Goal: Information Seeking & Learning: Learn about a topic

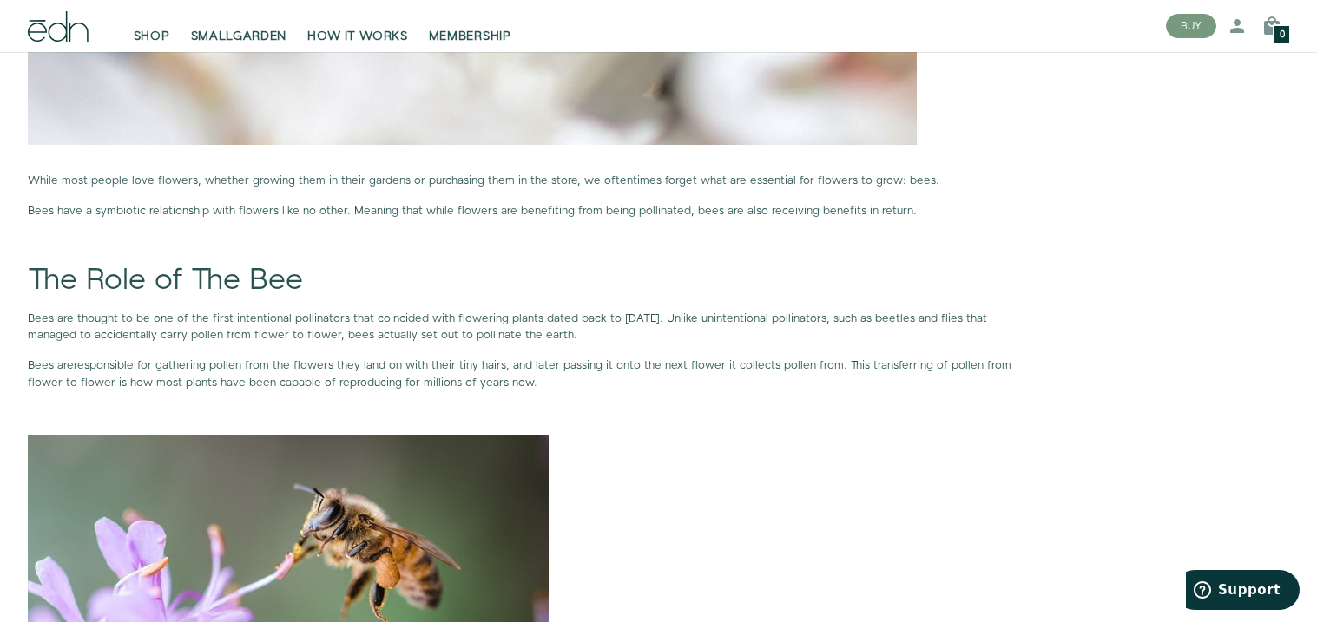
scroll to position [1025, 0]
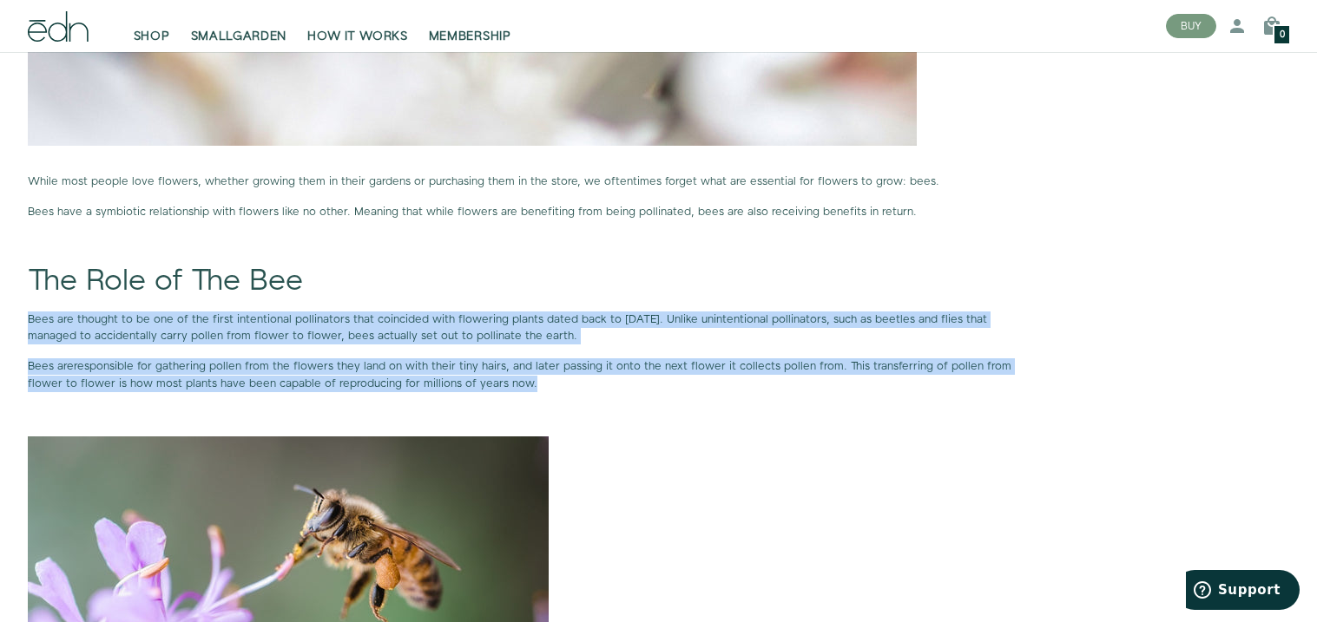
drag, startPoint x: 544, startPoint y: 382, endPoint x: 0, endPoint y: 326, distance: 547.0
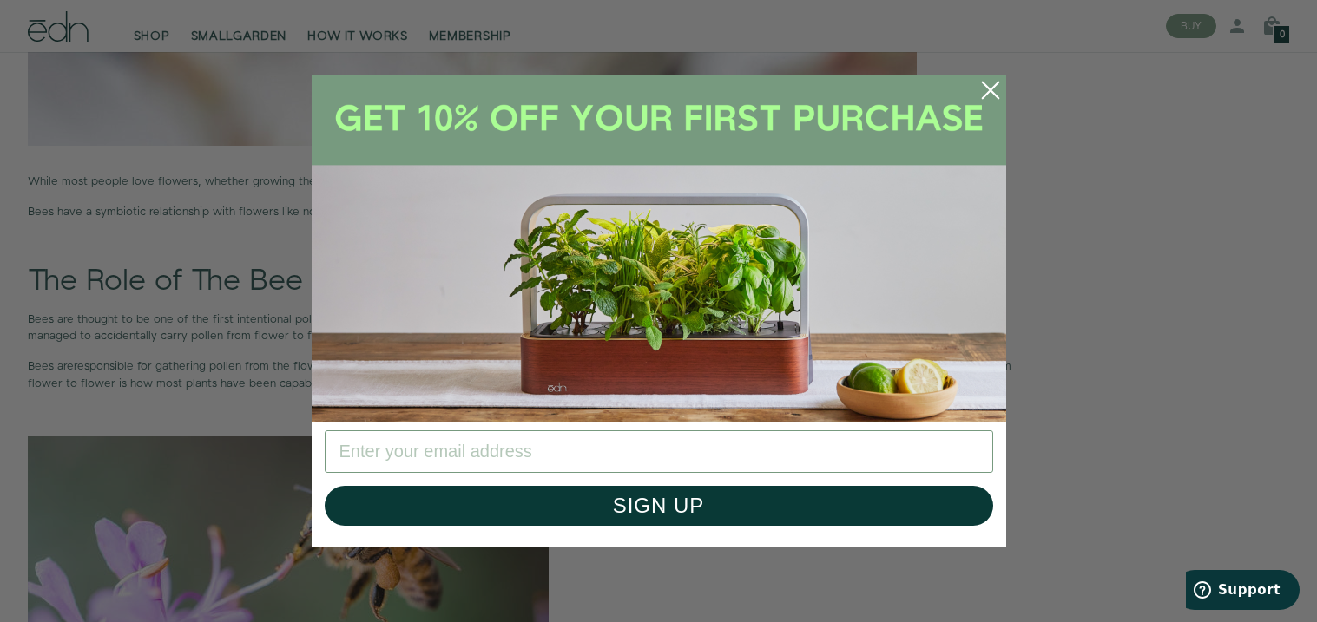
click at [983, 82] on icon "Close dialog" at bounding box center [990, 90] width 16 height 16
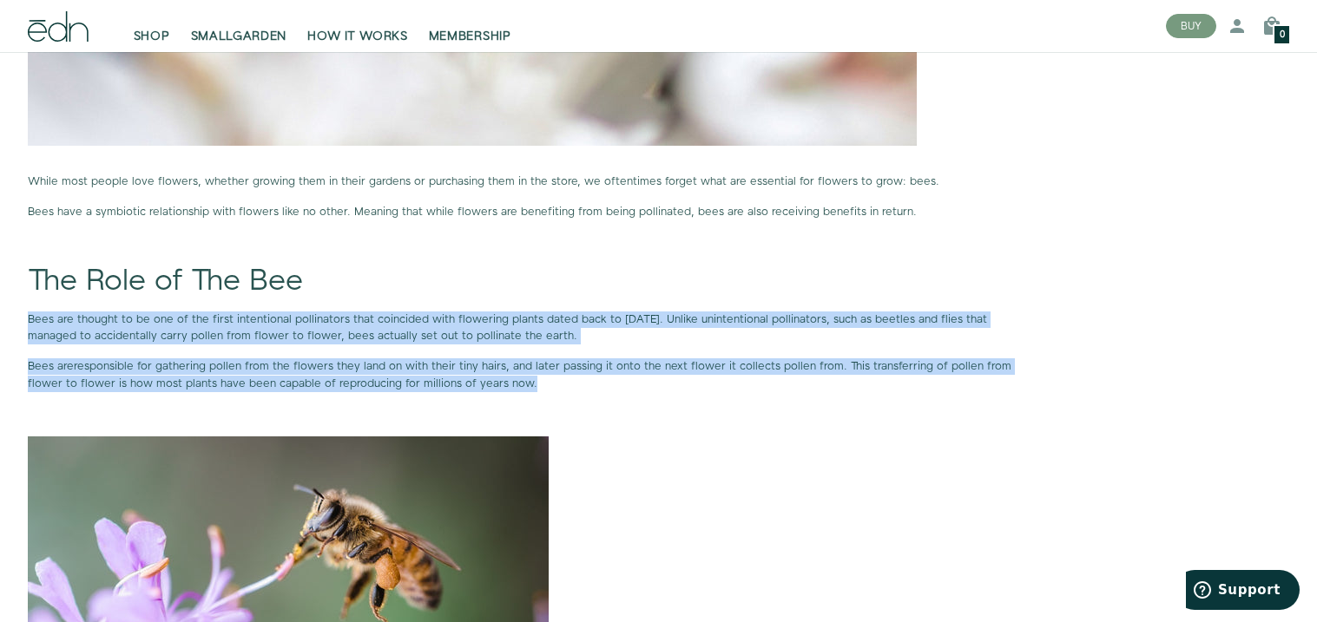
drag, startPoint x: 533, startPoint y: 389, endPoint x: 0, endPoint y: 309, distance: 538.9
copy div "Bees are thought to be one of the first intentional pollinators that coincided …"
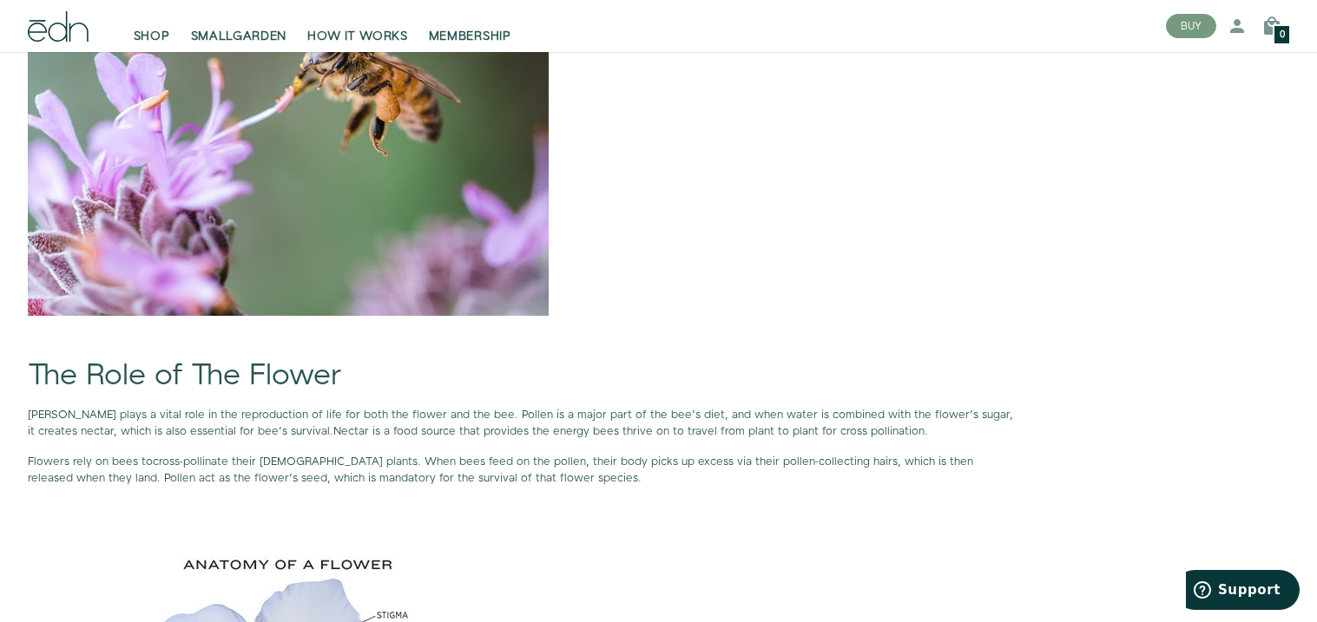
scroll to position [1515, 0]
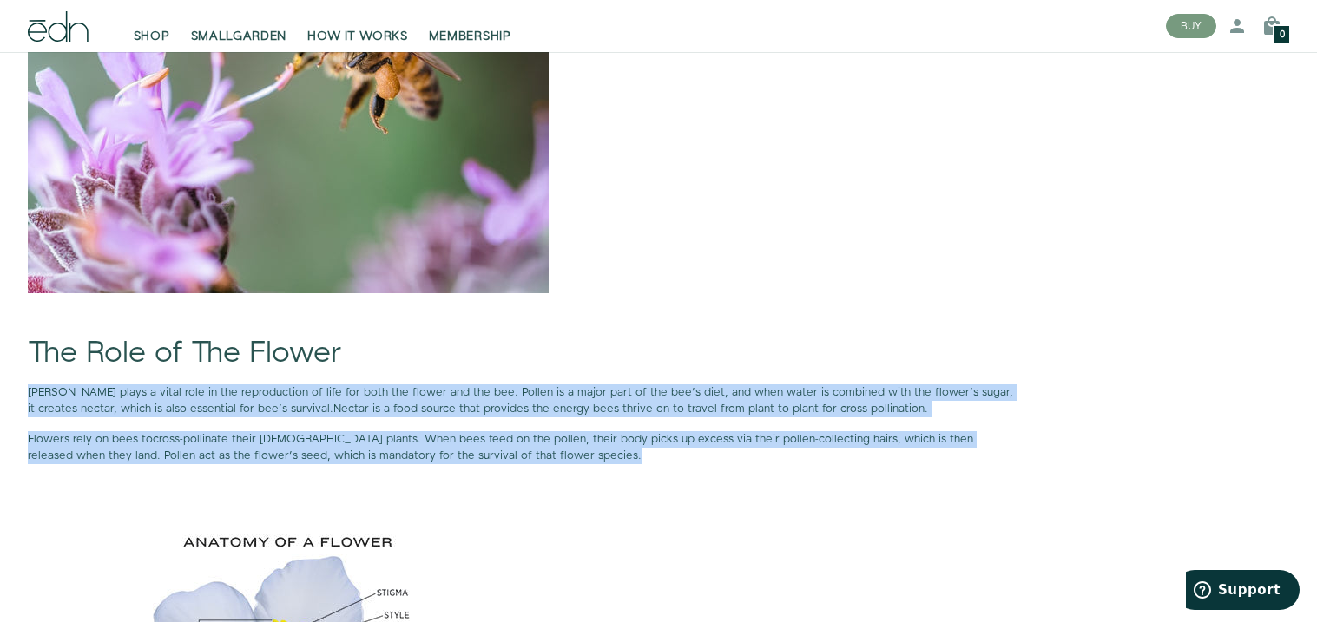
drag, startPoint x: 507, startPoint y: 450, endPoint x: 10, endPoint y: 386, distance: 500.5
copy div "[PERSON_NAME] plays a vital role in the reproduction of life for both the flowe…"
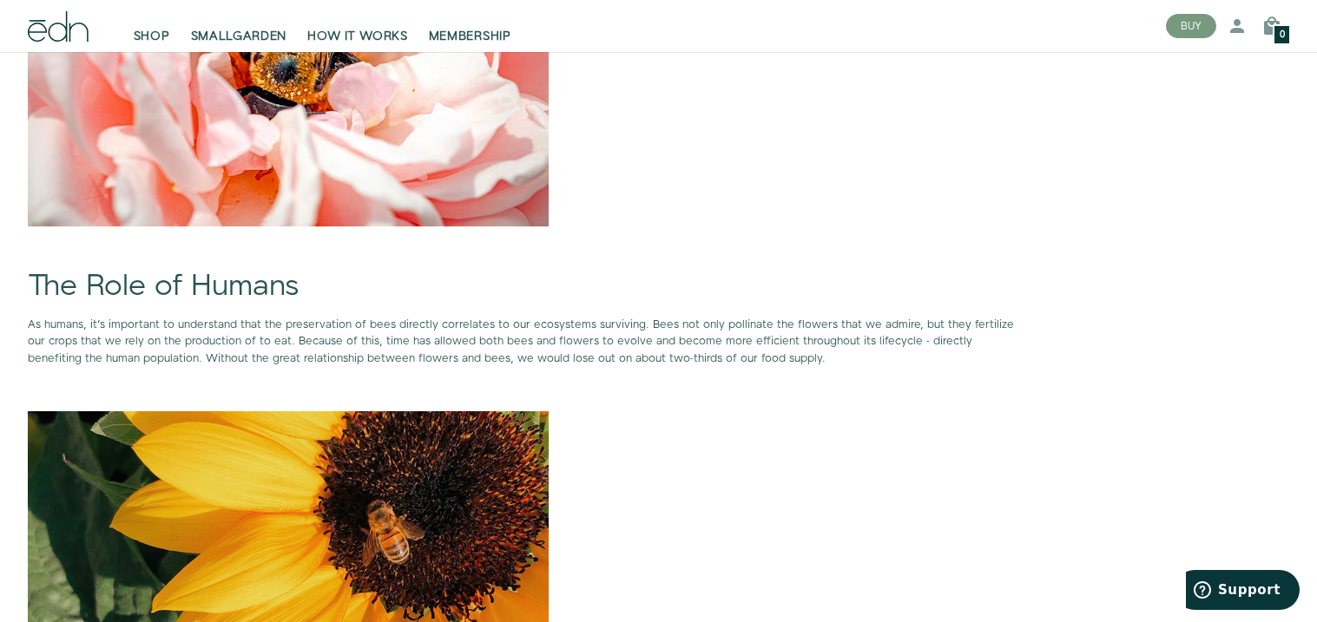
scroll to position [3633, 0]
